Goal: Answer question/provide support

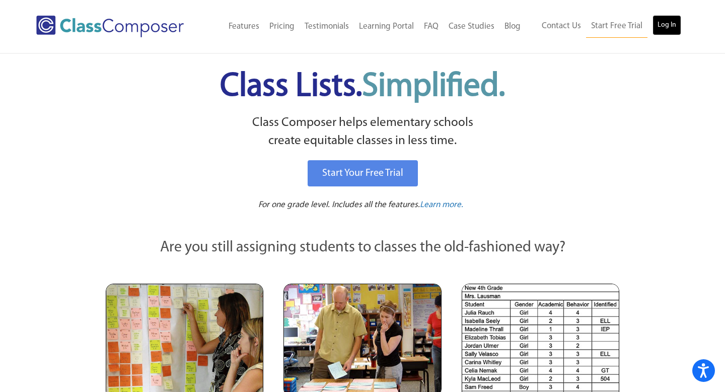
click at [668, 23] on link "Log In" at bounding box center [667, 25] width 29 height 20
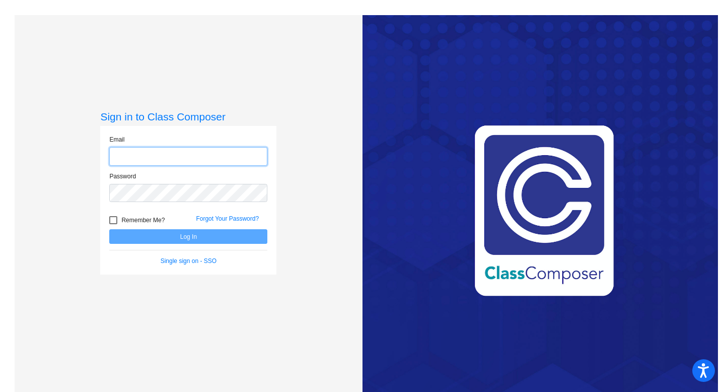
type input "Anadelle.ramirez@svusd.org"
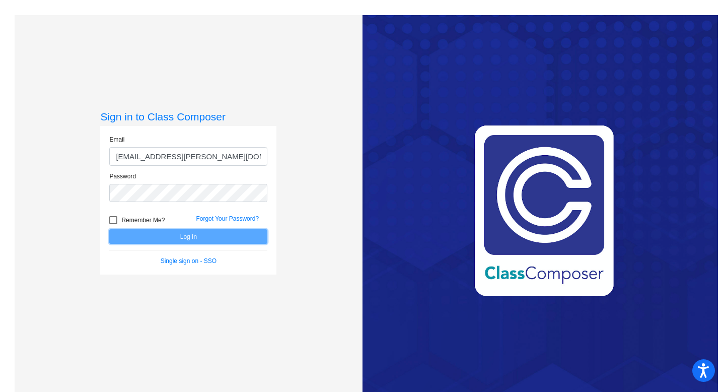
click at [227, 232] on button "Log In" at bounding box center [188, 236] width 158 height 15
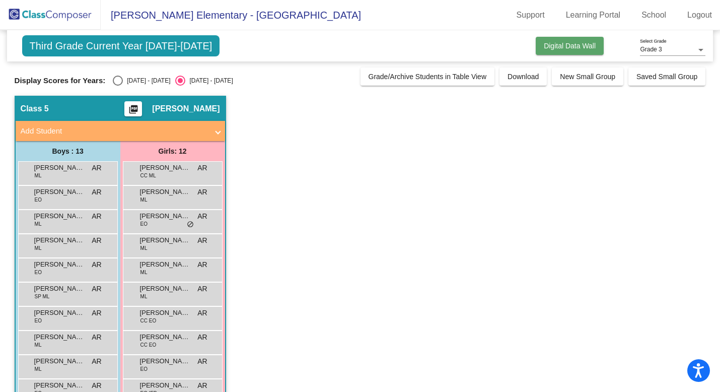
click at [559, 46] on span "Digital Data Wall" at bounding box center [570, 46] width 52 height 8
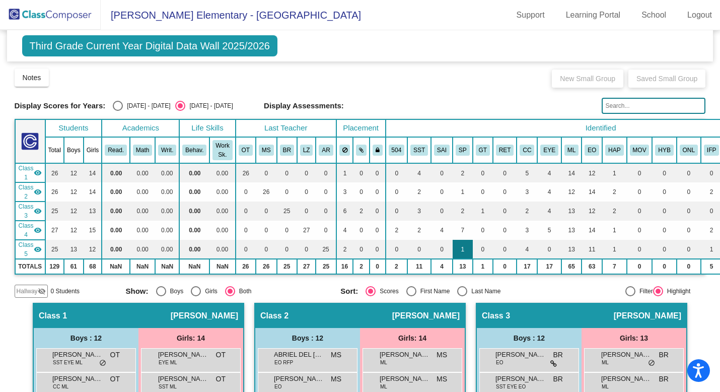
click at [465, 246] on td "1" at bounding box center [463, 249] width 20 height 19
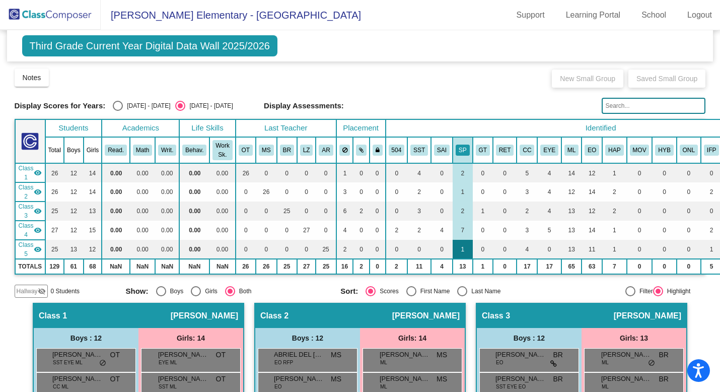
click at [465, 246] on td "1" at bounding box center [463, 249] width 20 height 19
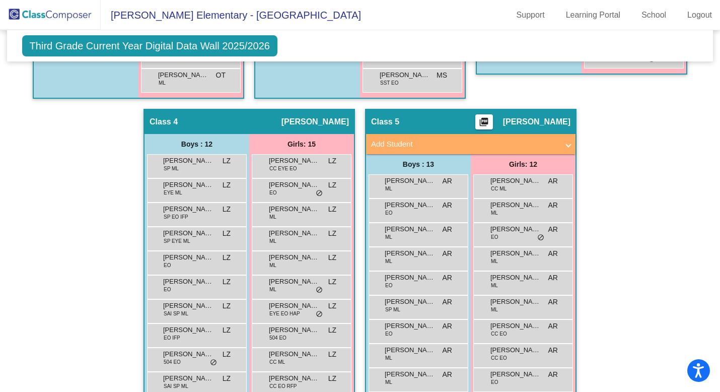
scroll to position [613, 0]
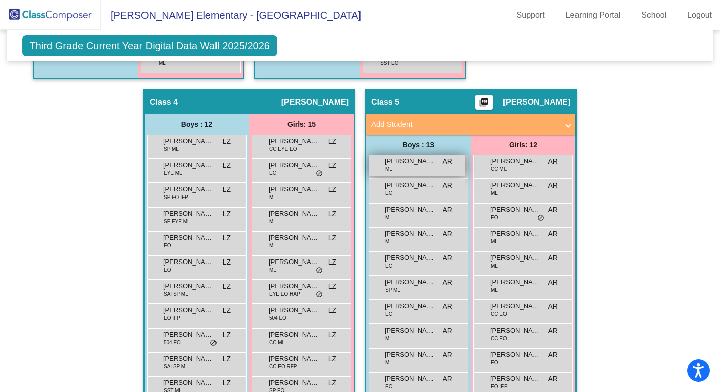
click at [427, 172] on div "Austin Dominguez Vasquez ML AR lock do_not_disturb_alt" at bounding box center [417, 165] width 96 height 21
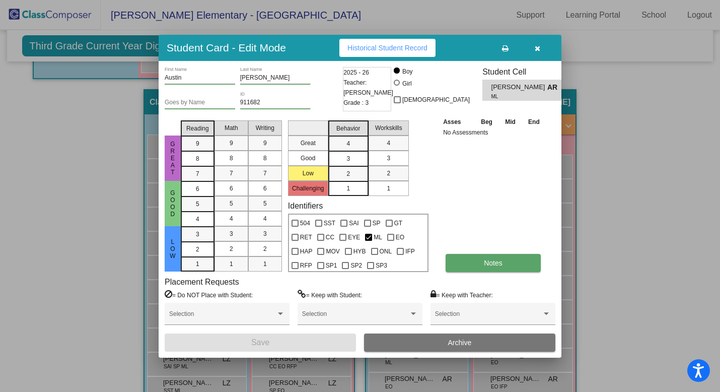
click at [480, 262] on button "Notes" at bounding box center [493, 263] width 95 height 18
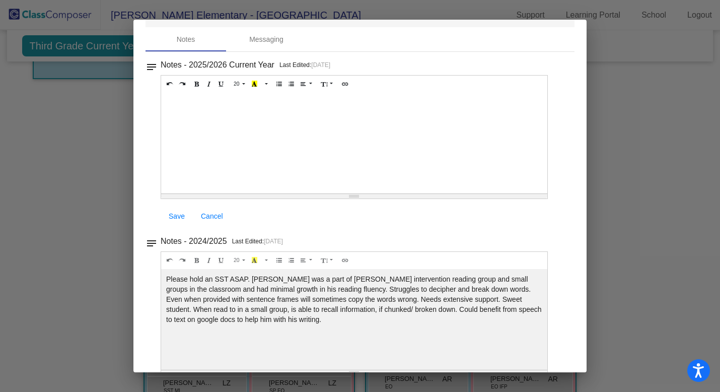
scroll to position [0, 0]
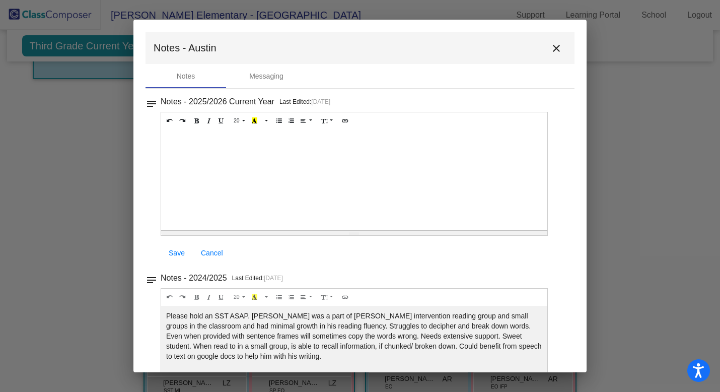
click at [553, 51] on mat-icon "close" at bounding box center [556, 48] width 12 height 12
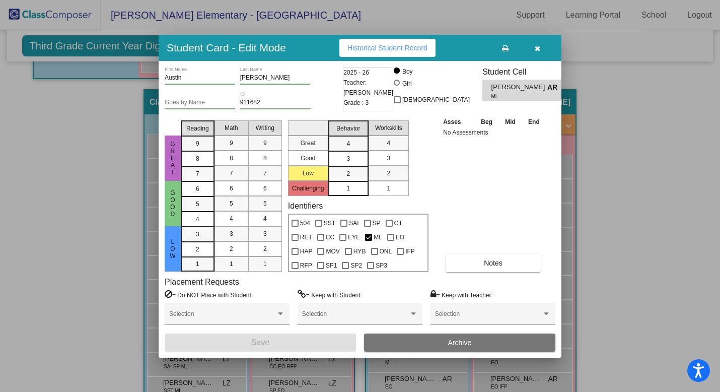
click at [537, 51] on icon "button" at bounding box center [538, 48] width 6 height 7
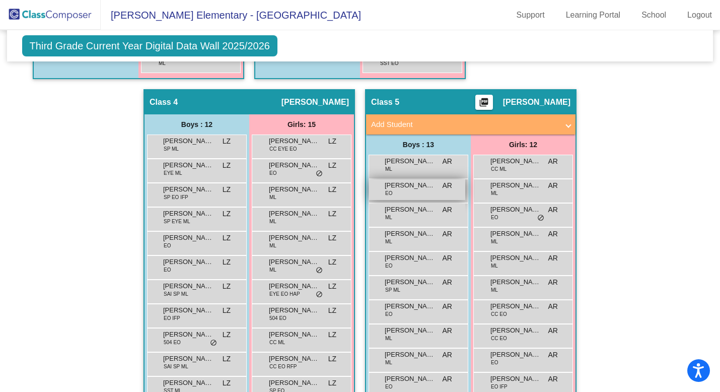
click at [428, 188] on span "Austin Sobhi" at bounding box center [410, 185] width 50 height 10
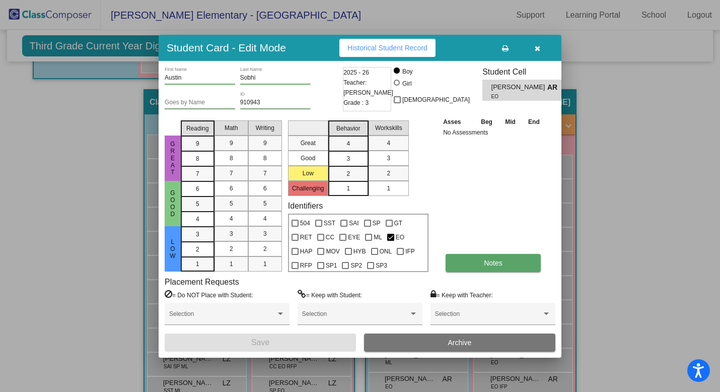
click at [473, 255] on button "Notes" at bounding box center [493, 263] width 95 height 18
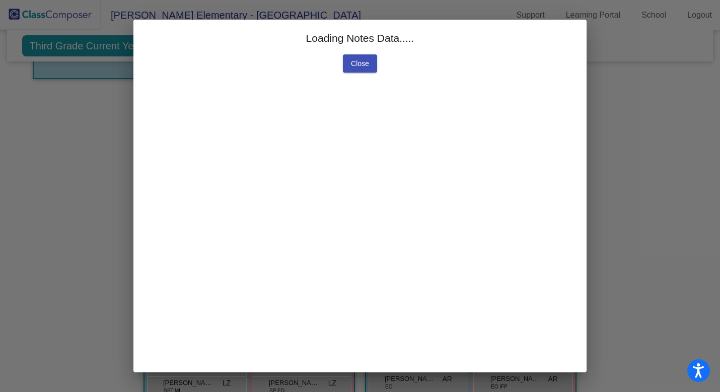
click at [352, 65] on span "Close" at bounding box center [360, 63] width 18 height 8
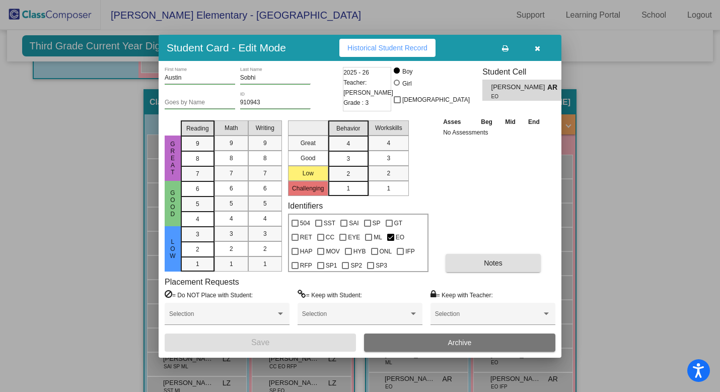
click at [535, 51] on icon "button" at bounding box center [538, 48] width 6 height 7
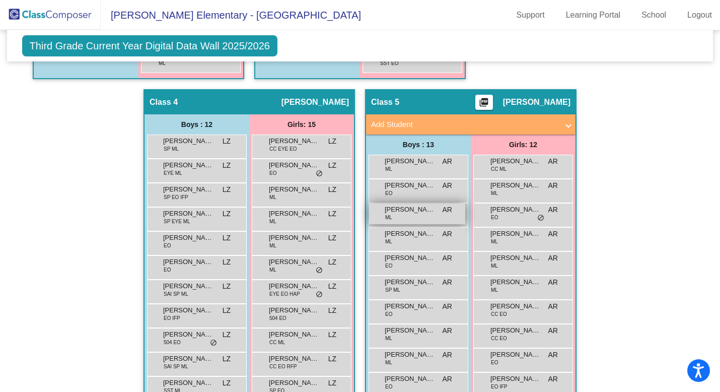
click at [408, 219] on div "Carlos Gomez Sanchez ML AR lock do_not_disturb_alt" at bounding box center [417, 213] width 96 height 21
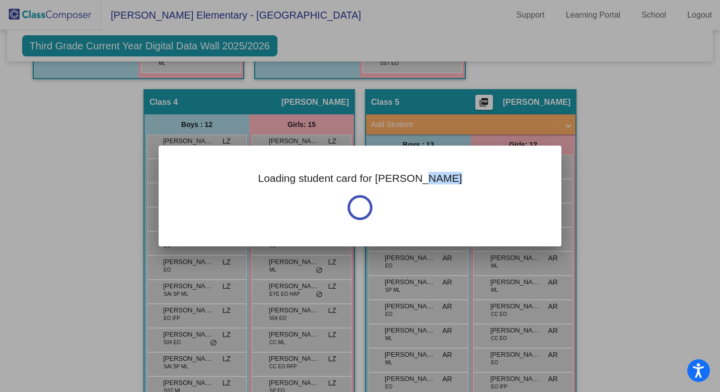
click at [408, 219] on div "Loading student card for Carlos" at bounding box center [360, 196] width 403 height 101
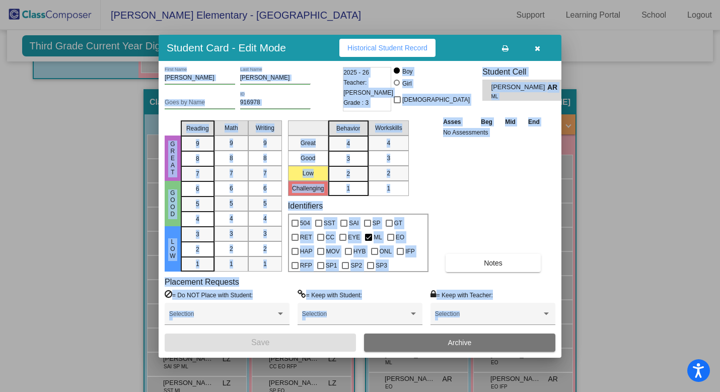
click at [505, 216] on div "Asses Beg Mid End No Assessments Notes" at bounding box center [494, 194] width 106 height 156
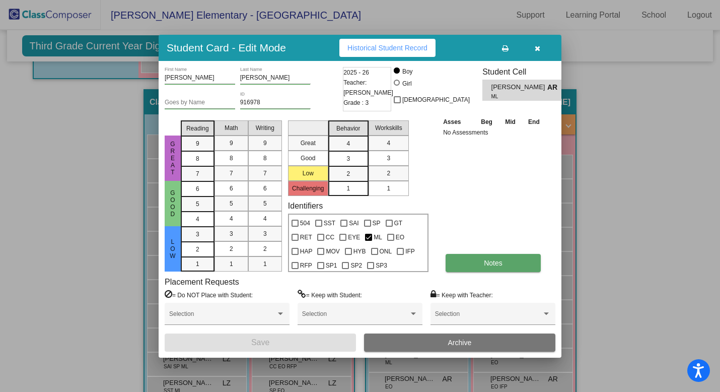
click at [497, 258] on button "Notes" at bounding box center [493, 263] width 95 height 18
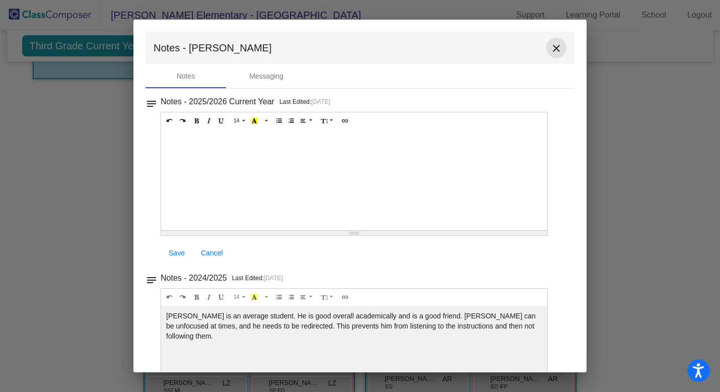
click at [550, 47] on mat-icon "close" at bounding box center [556, 48] width 12 height 12
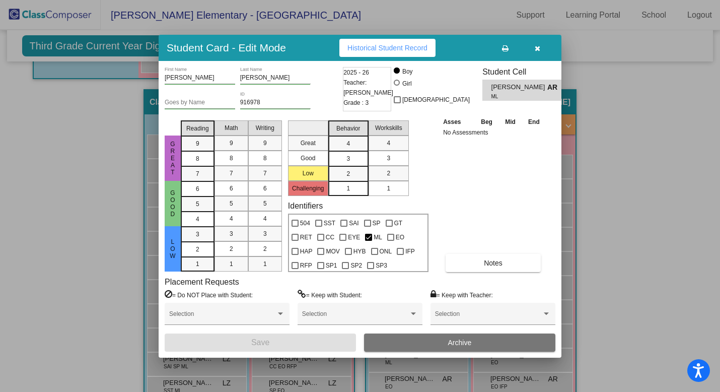
click at [539, 49] on icon "button" at bounding box center [538, 48] width 6 height 7
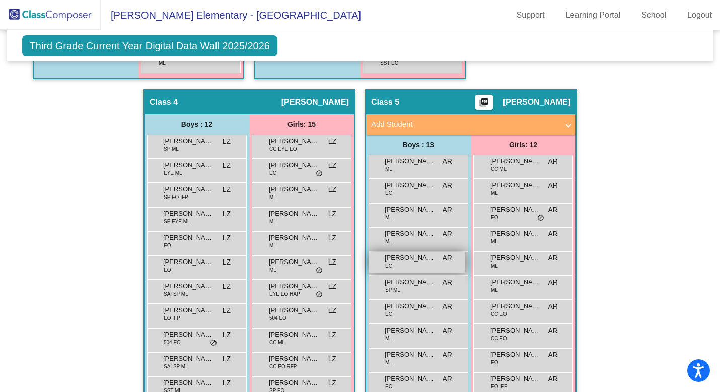
click at [403, 263] on div "Emiliano Huitron EO AR lock do_not_disturb_alt" at bounding box center [417, 262] width 96 height 21
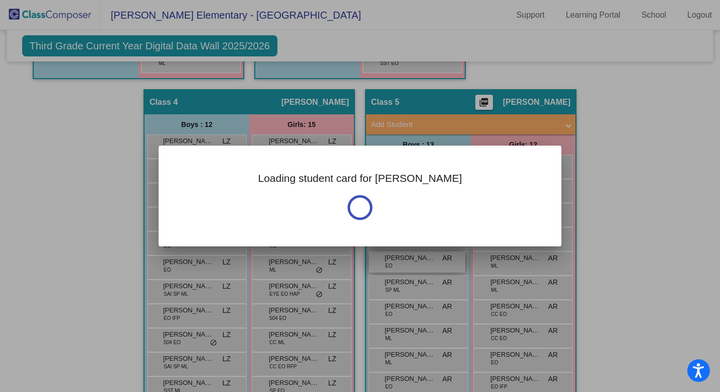
click at [403, 263] on div at bounding box center [360, 196] width 720 height 392
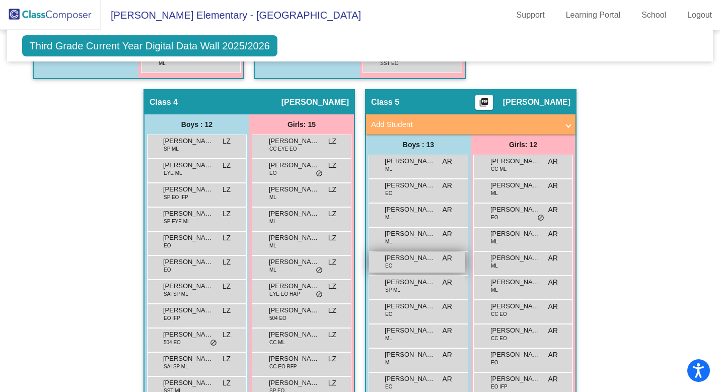
click at [403, 263] on div "Emiliano Huitron EO AR lock do_not_disturb_alt" at bounding box center [417, 262] width 96 height 21
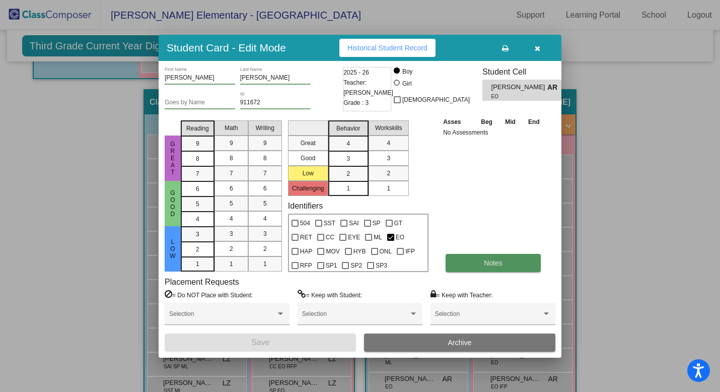
click at [492, 262] on span "Notes" at bounding box center [493, 263] width 19 height 8
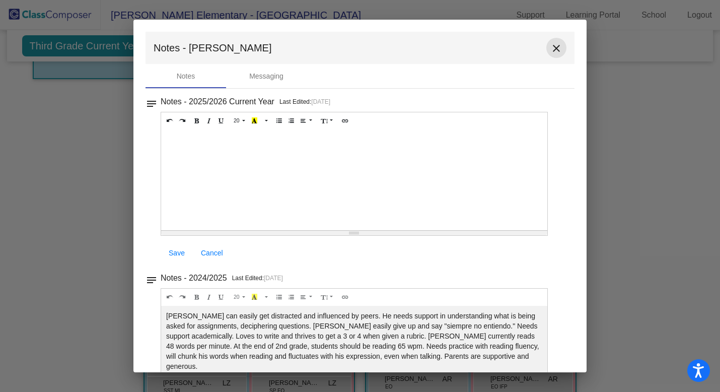
click at [556, 50] on mat-icon "close" at bounding box center [556, 48] width 12 height 12
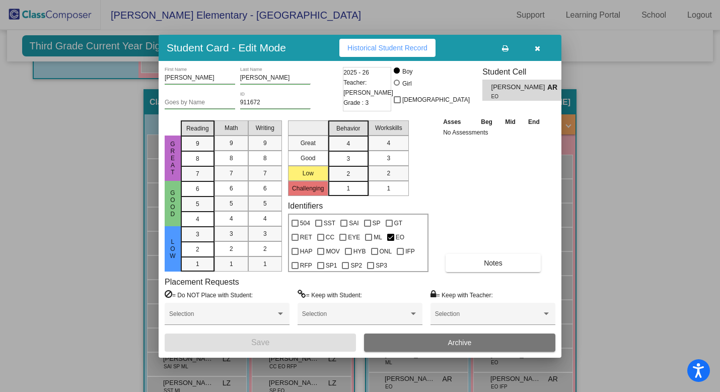
click at [540, 52] on button "button" at bounding box center [537, 48] width 32 height 18
